Goal: Task Accomplishment & Management: Use online tool/utility

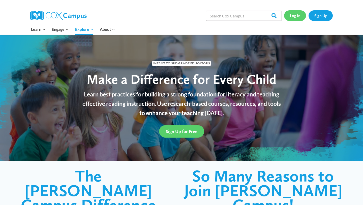
click at [297, 17] on link "Log In" at bounding box center [295, 15] width 22 height 10
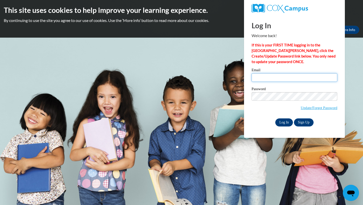
type input "A02342133@alabama.edu"
click at [284, 122] on input "Log In" at bounding box center [284, 122] width 18 height 8
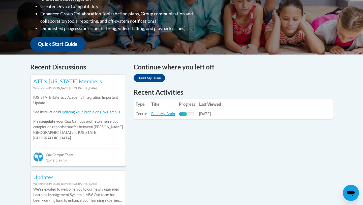
scroll to position [159, 0]
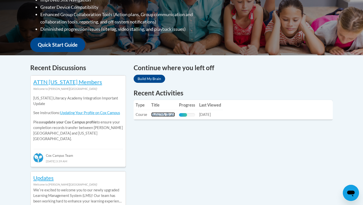
click at [162, 114] on link "Build My Brain" at bounding box center [163, 114] width 24 height 4
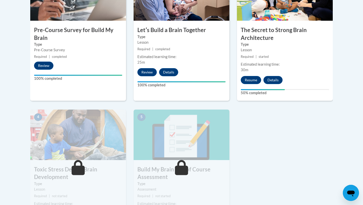
scroll to position [201, 0]
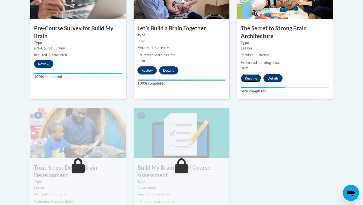
click at [249, 79] on button "Resume" at bounding box center [251, 78] width 20 height 8
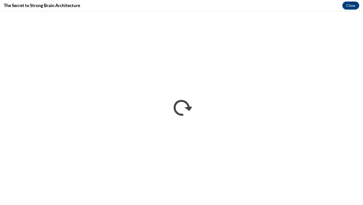
scroll to position [0, 0]
